Goal: Navigation & Orientation: Find specific page/section

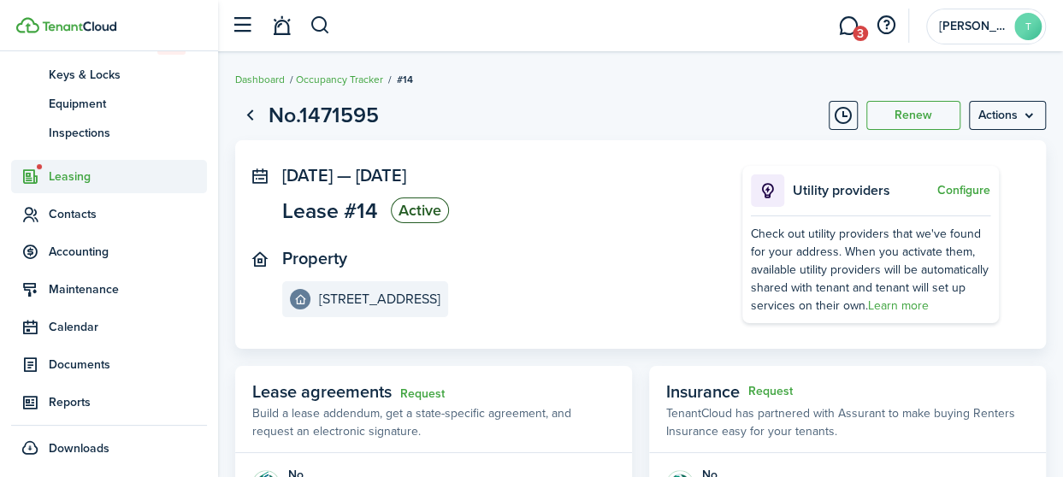
click at [75, 172] on span "Leasing" at bounding box center [128, 177] width 158 height 18
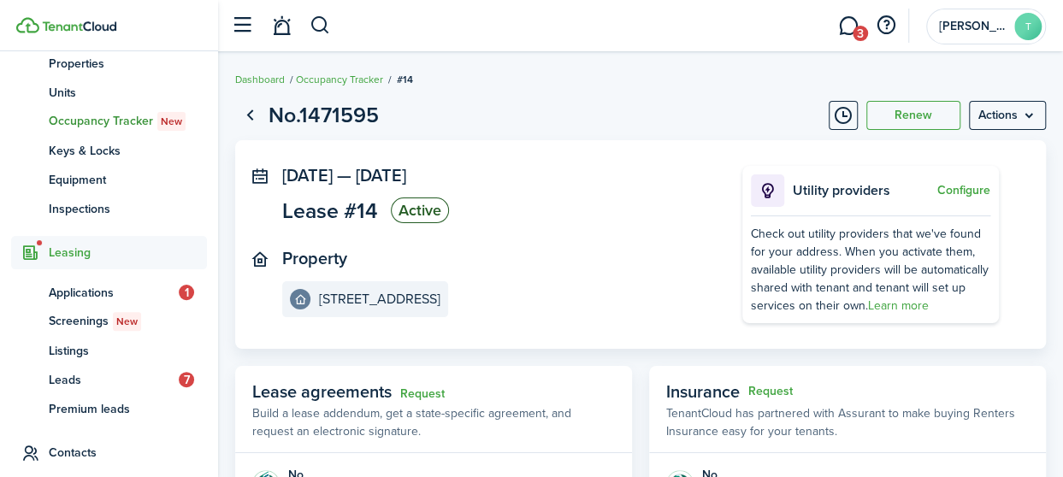
scroll to position [148, 0]
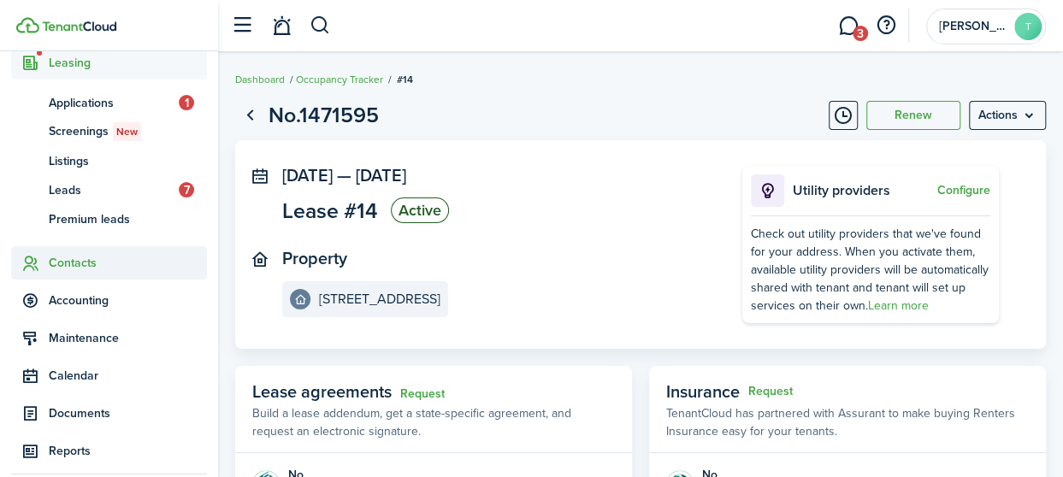
click at [76, 257] on span "Contacts" at bounding box center [128, 263] width 158 height 18
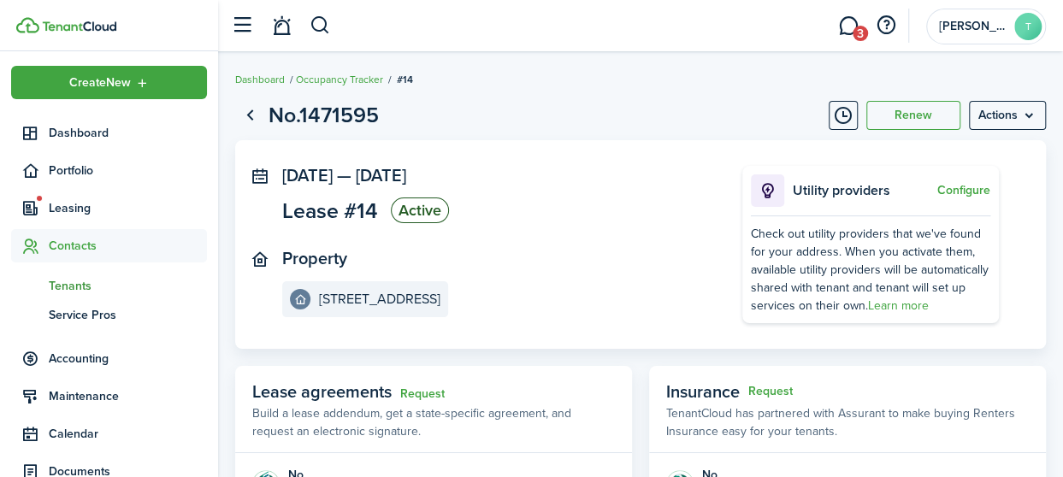
scroll to position [0, 0]
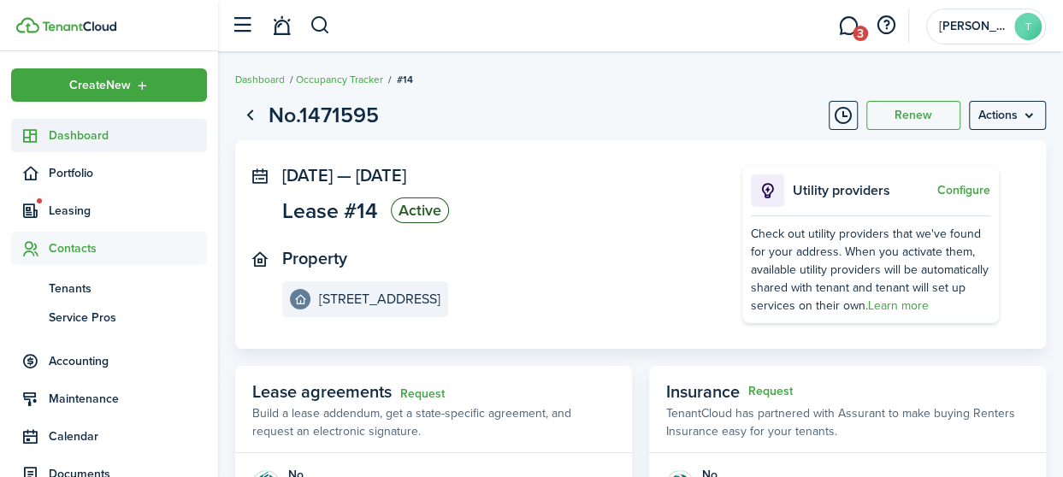
click at [90, 136] on span "Dashboard" at bounding box center [128, 136] width 158 height 18
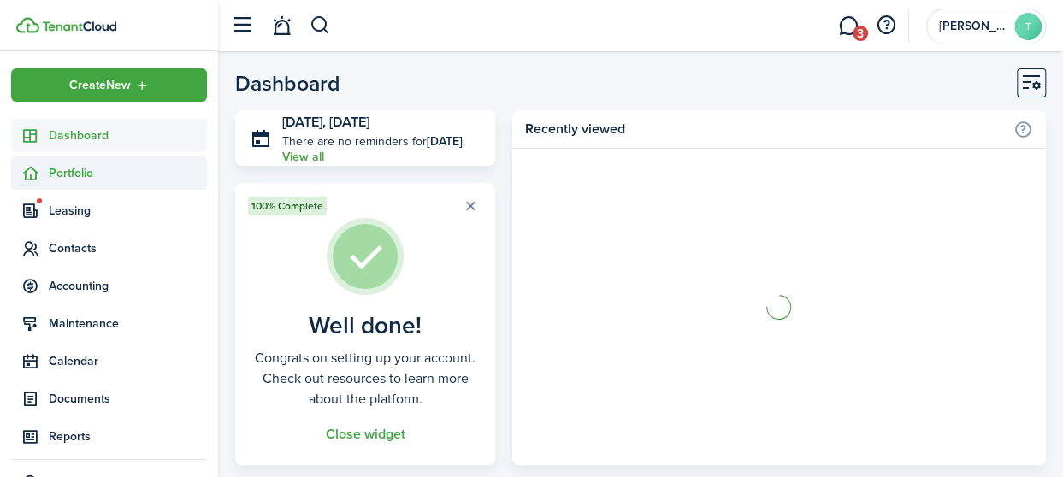
click at [83, 169] on span "Portfolio" at bounding box center [128, 173] width 158 height 18
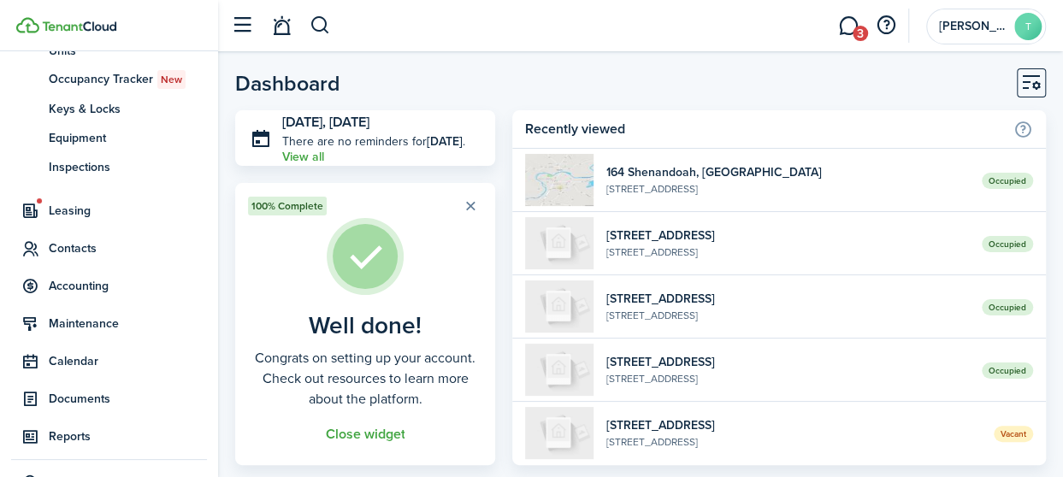
scroll to position [228, 0]
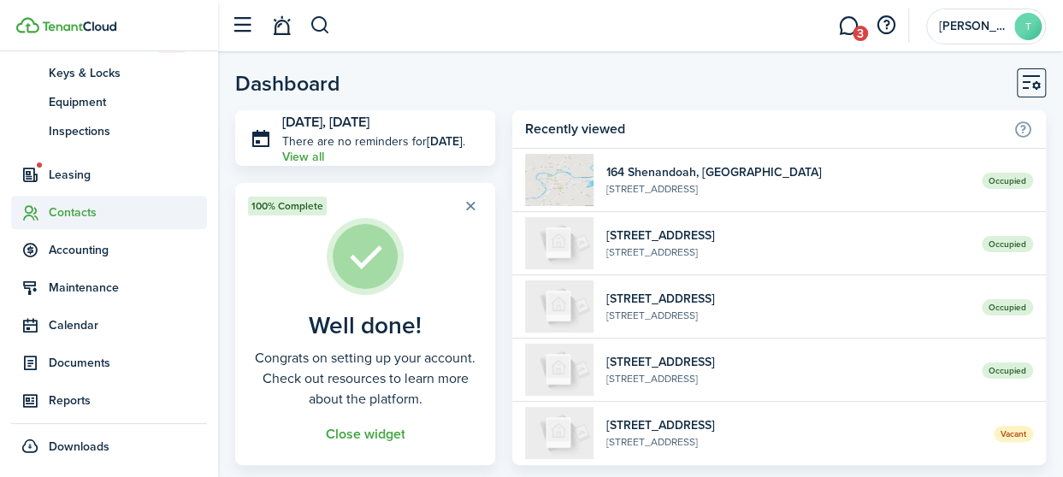
click at [79, 213] on span "Contacts" at bounding box center [128, 213] width 158 height 18
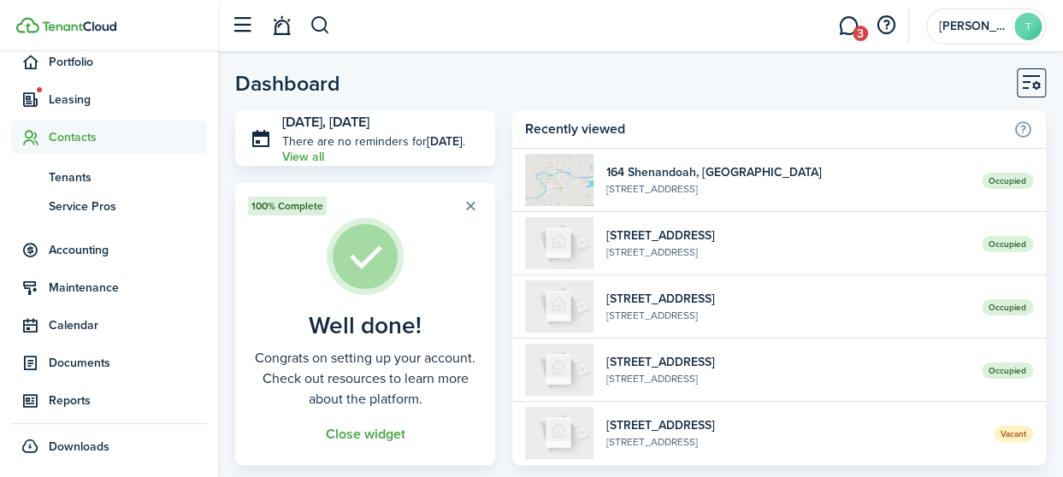
scroll to position [111, 0]
click at [72, 179] on span "Tenants" at bounding box center [128, 178] width 158 height 18
